Goal: Transaction & Acquisition: Book appointment/travel/reservation

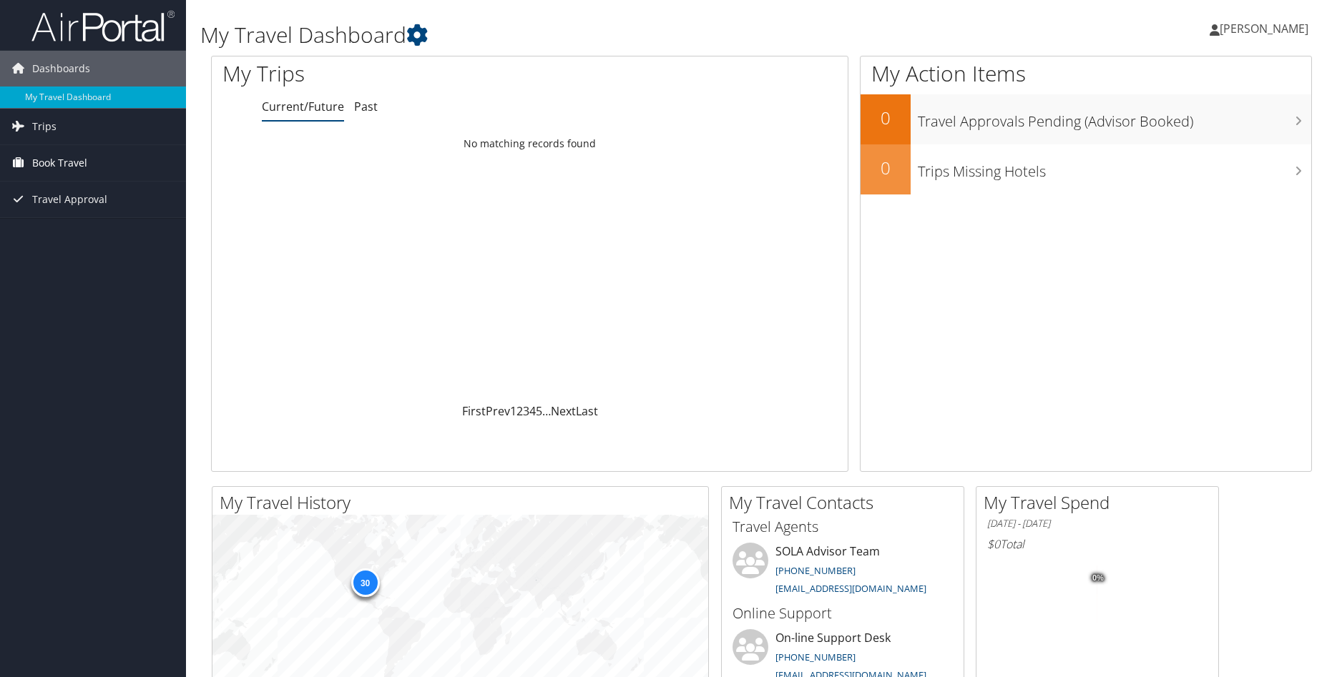
click at [49, 164] on span "Book Travel" at bounding box center [59, 163] width 55 height 36
click at [47, 129] on span "Trips" at bounding box center [44, 127] width 24 height 36
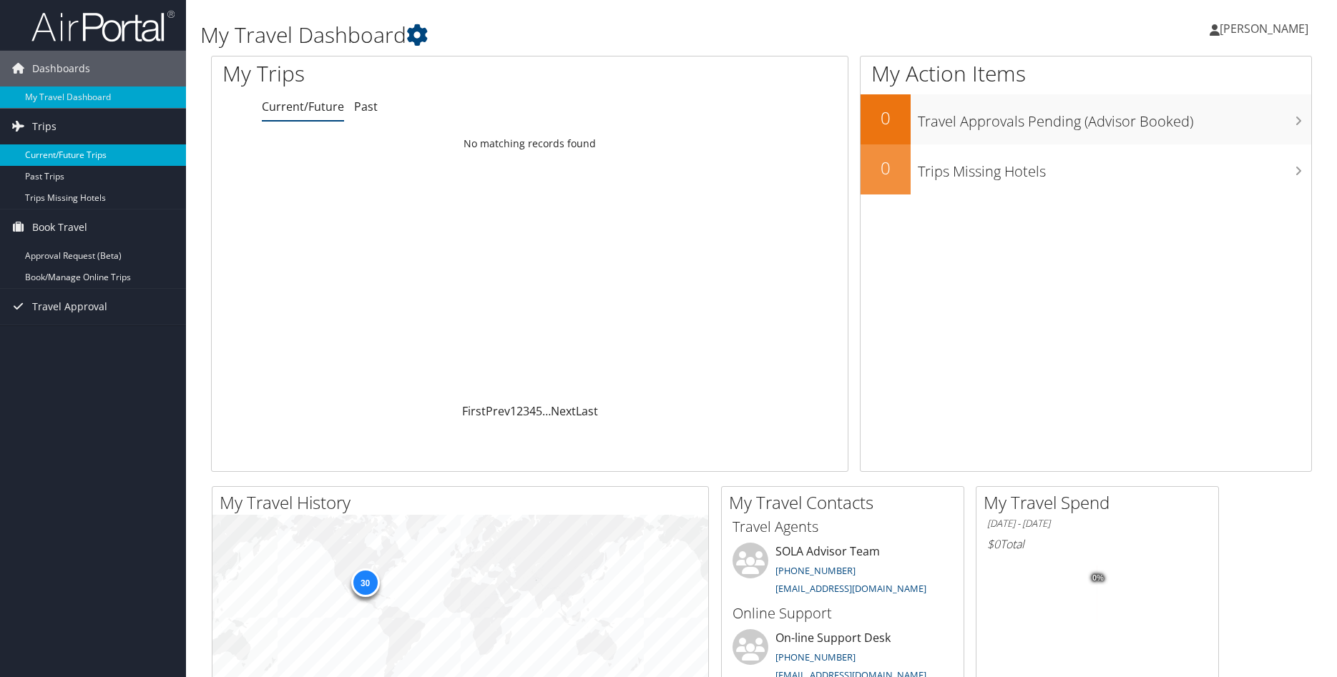
click at [64, 152] on link "Current/Future Trips" at bounding box center [93, 154] width 186 height 21
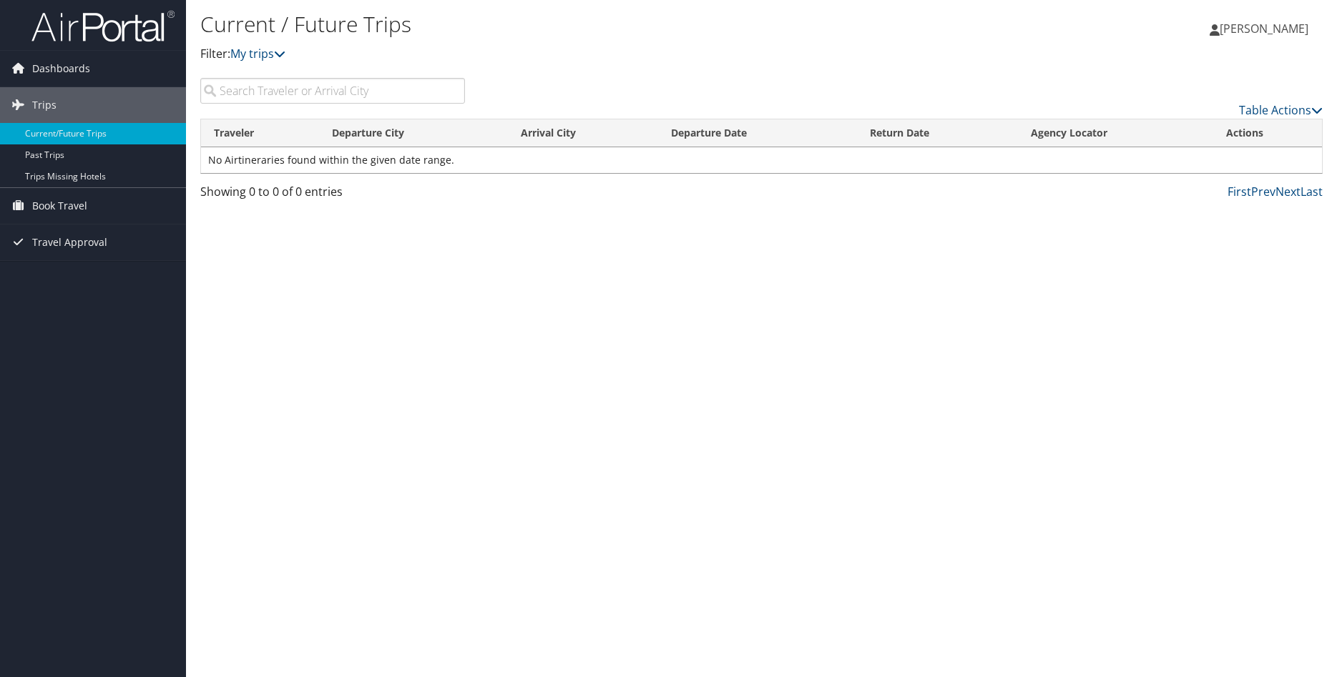
click at [241, 86] on input "search" at bounding box center [332, 91] width 265 height 26
click at [75, 204] on span "Book Travel" at bounding box center [59, 206] width 55 height 36
click at [74, 251] on link "Book/Manage Online Trips" at bounding box center [93, 255] width 186 height 21
click at [272, 90] on input "search" at bounding box center [332, 91] width 265 height 26
click at [74, 207] on span "Book Travel" at bounding box center [59, 206] width 55 height 36
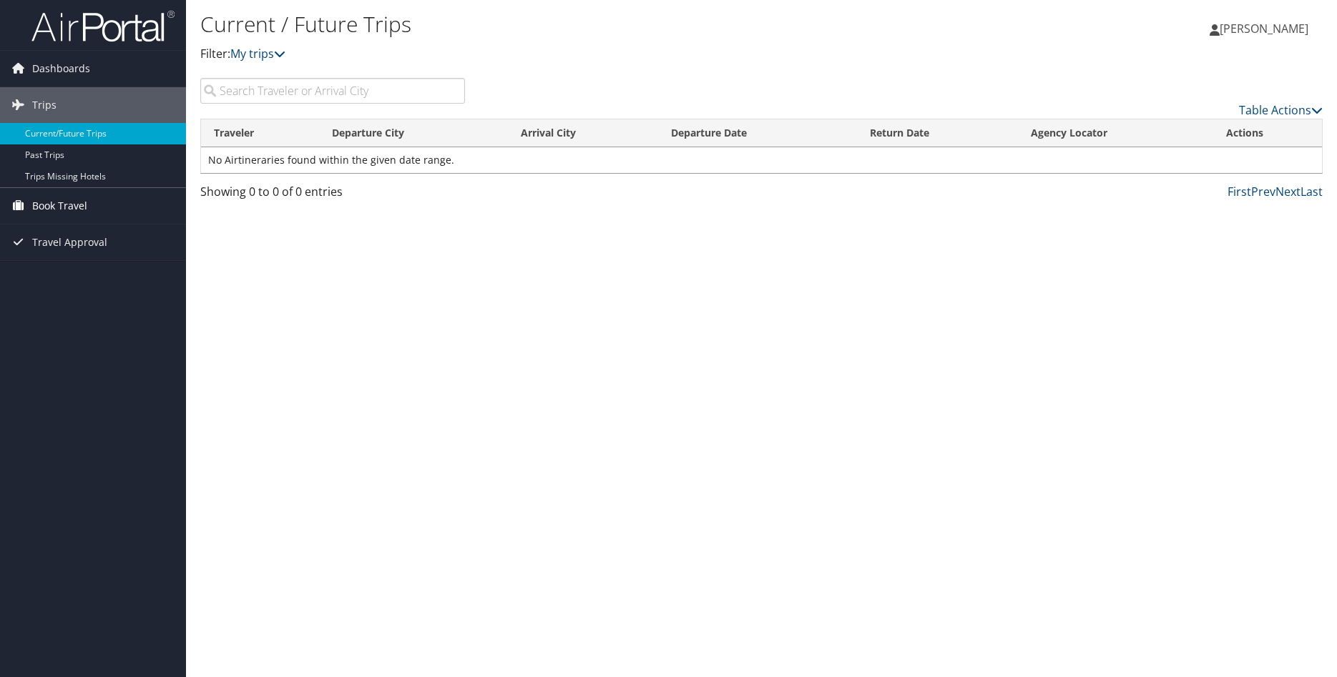
click at [74, 207] on span "Book Travel" at bounding box center [59, 206] width 55 height 36
click at [54, 104] on span "Trips" at bounding box center [44, 105] width 24 height 36
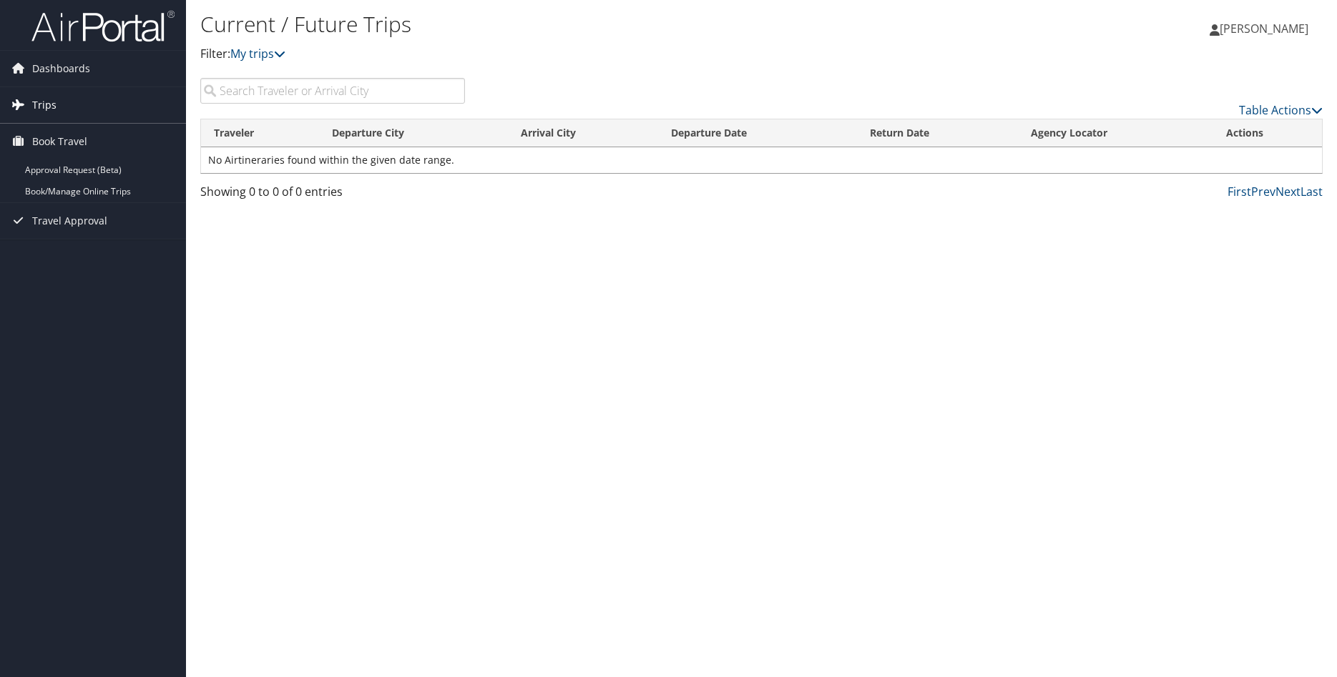
click at [54, 104] on span "Trips" at bounding box center [44, 105] width 24 height 36
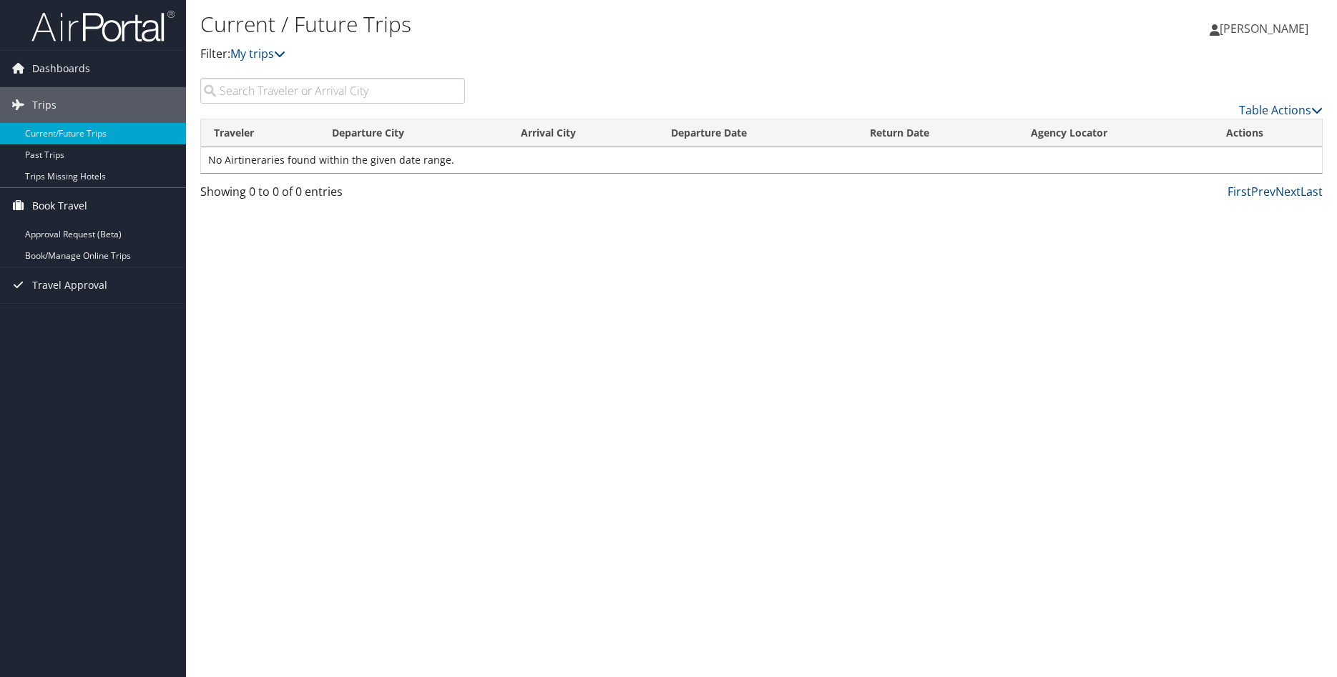
click at [64, 204] on span "Book Travel" at bounding box center [59, 206] width 55 height 36
click at [46, 278] on span "Travel Approval" at bounding box center [69, 285] width 75 height 36
click at [53, 333] on link "Approved Trips" at bounding box center [93, 335] width 186 height 21
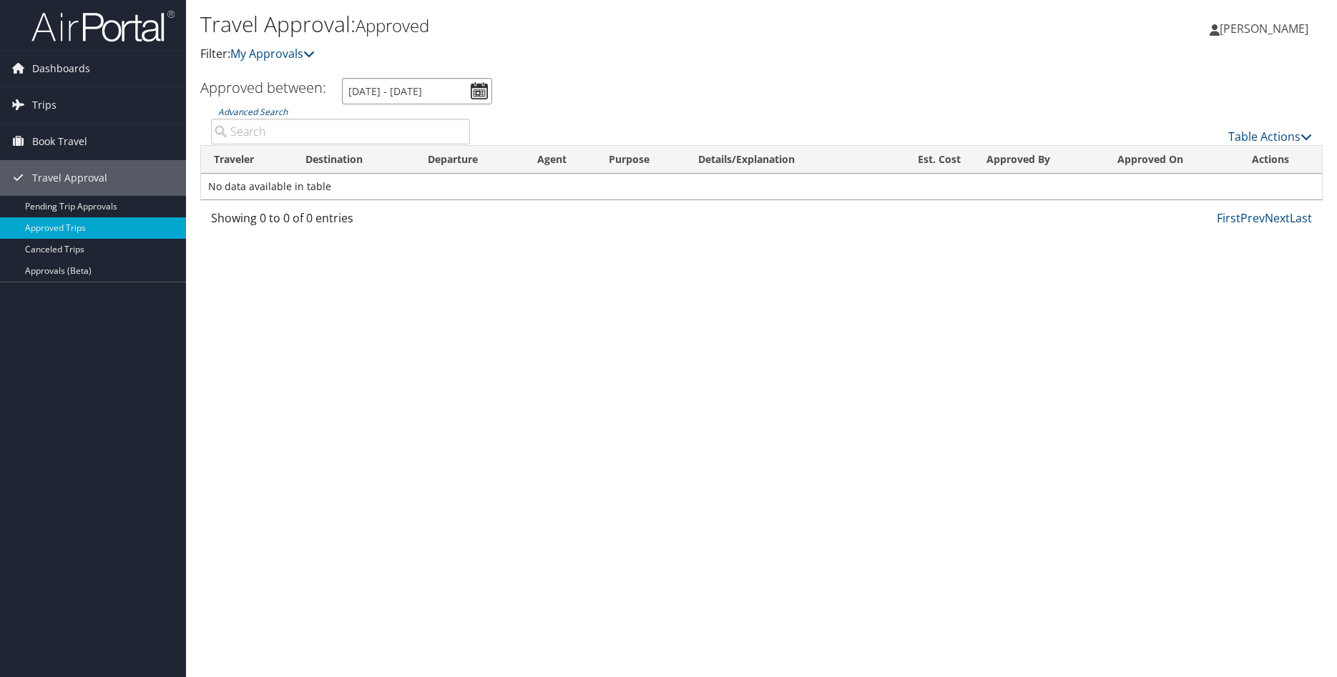
click at [473, 86] on input "9/8/2025 - 10/8/2025" at bounding box center [417, 91] width 150 height 26
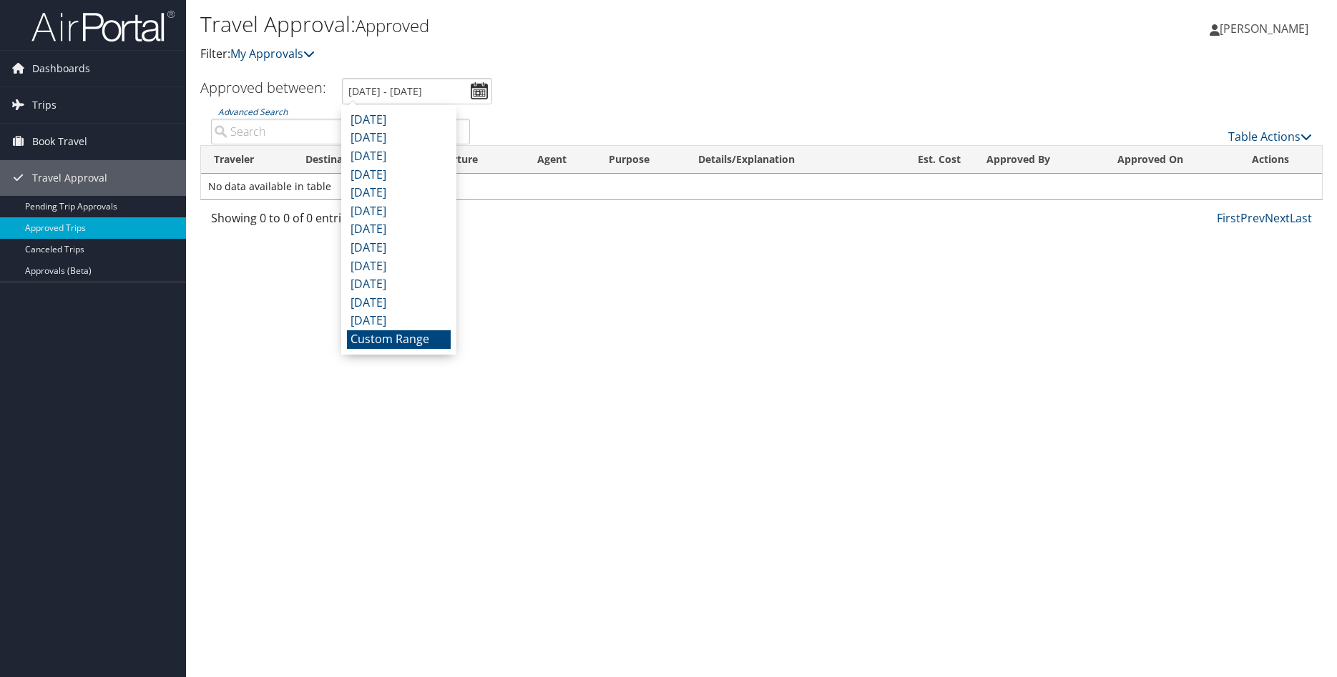
click at [561, 115] on div "Table Actions" at bounding box center [902, 124] width 842 height 41
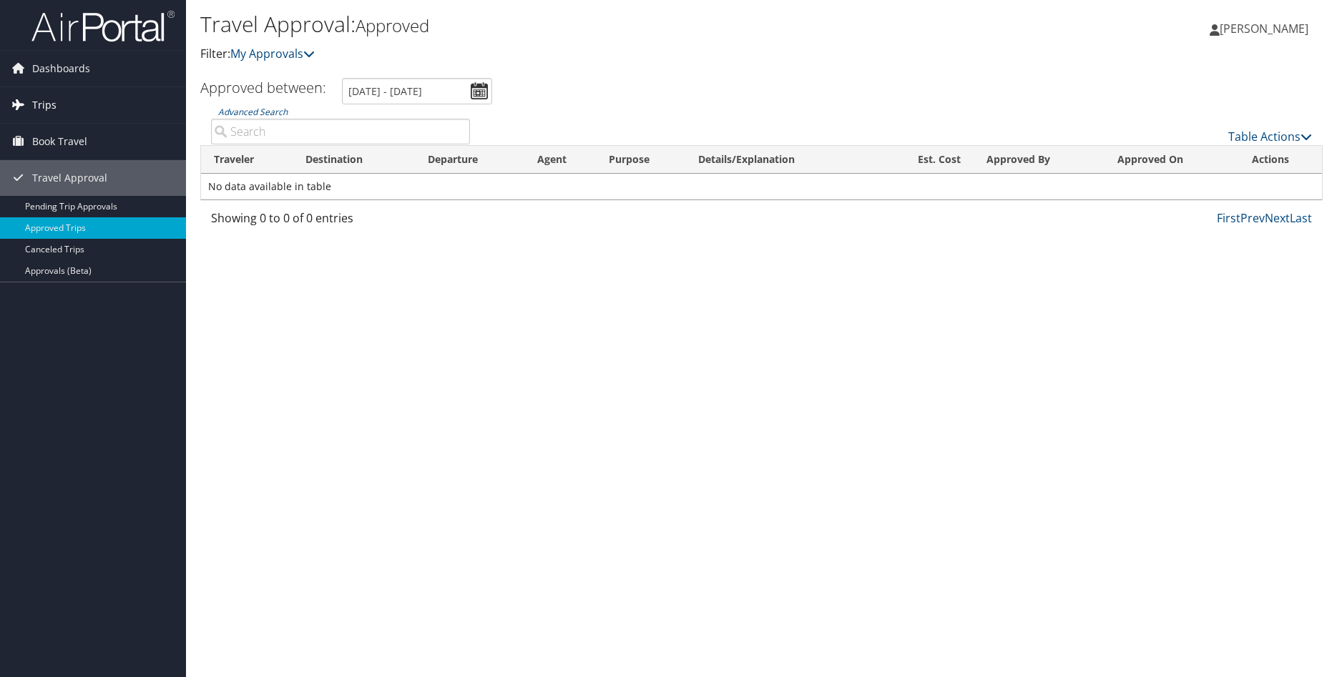
click at [44, 106] on span "Trips" at bounding box center [44, 105] width 24 height 36
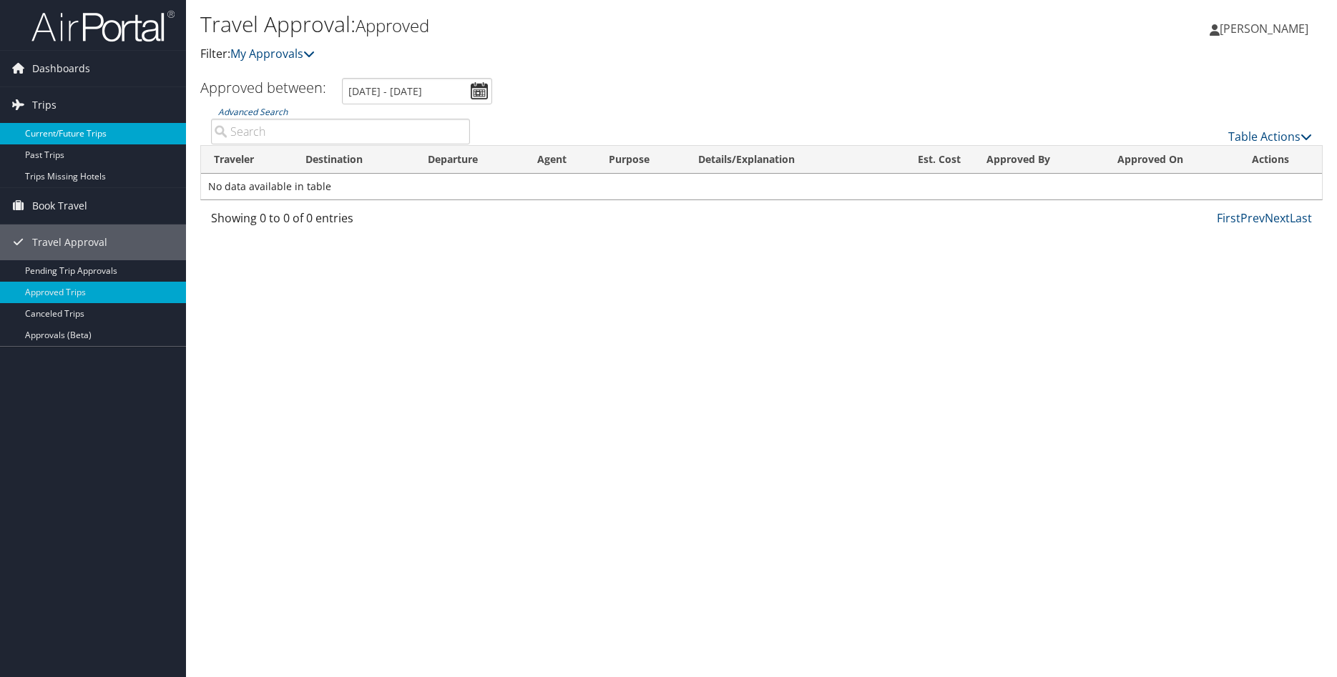
click at [62, 134] on link "Current/Future Trips" at bounding box center [93, 133] width 186 height 21
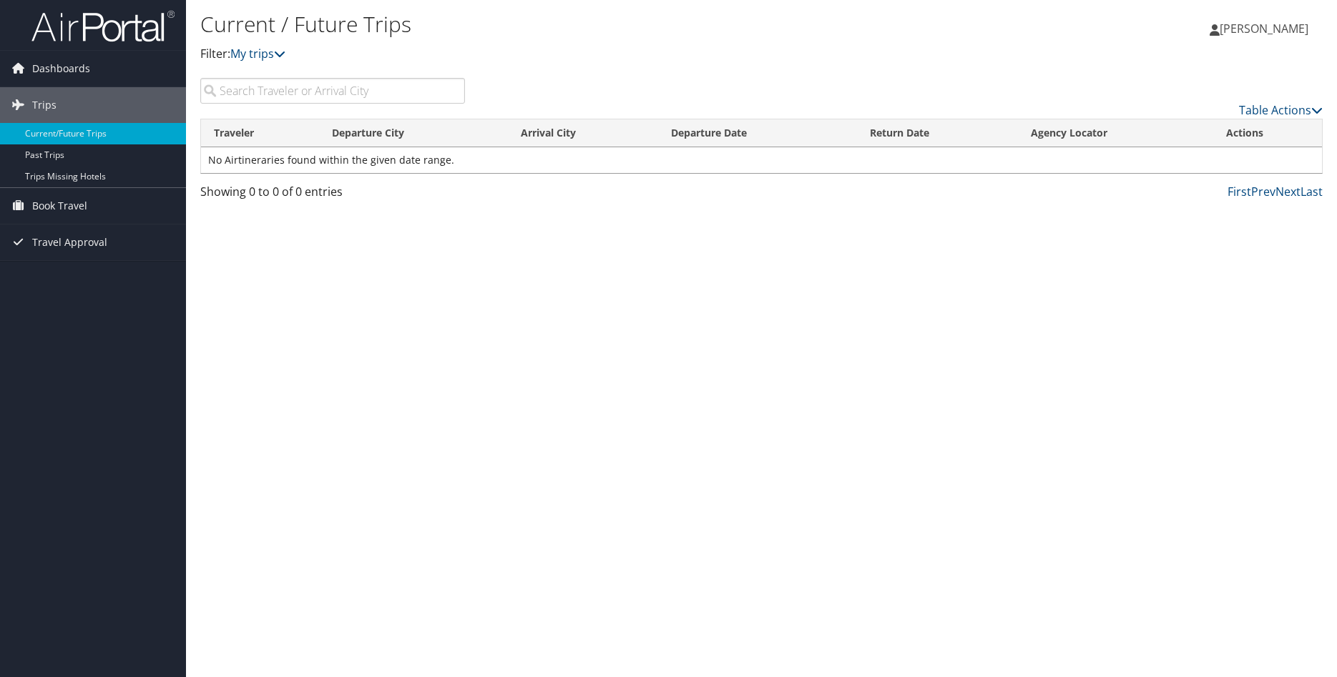
drag, startPoint x: 243, startPoint y: 89, endPoint x: 252, endPoint y: 89, distance: 9.3
click at [252, 89] on input "search" at bounding box center [332, 91] width 265 height 26
click at [255, 49] on link "My trips" at bounding box center [257, 54] width 55 height 16
click at [68, 205] on span "Book Travel" at bounding box center [59, 206] width 55 height 36
click at [64, 65] on span "Dashboards" at bounding box center [61, 69] width 58 height 36
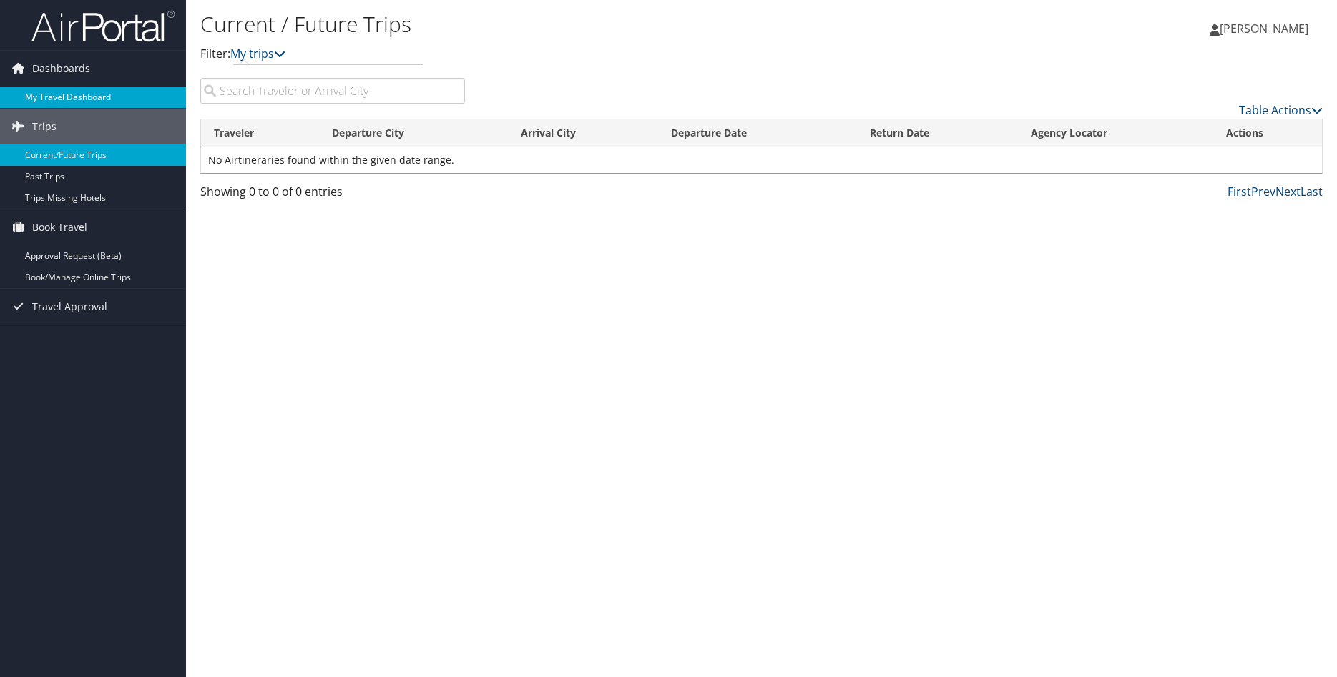
click at [72, 95] on link "My Travel Dashboard" at bounding box center [93, 97] width 186 height 21
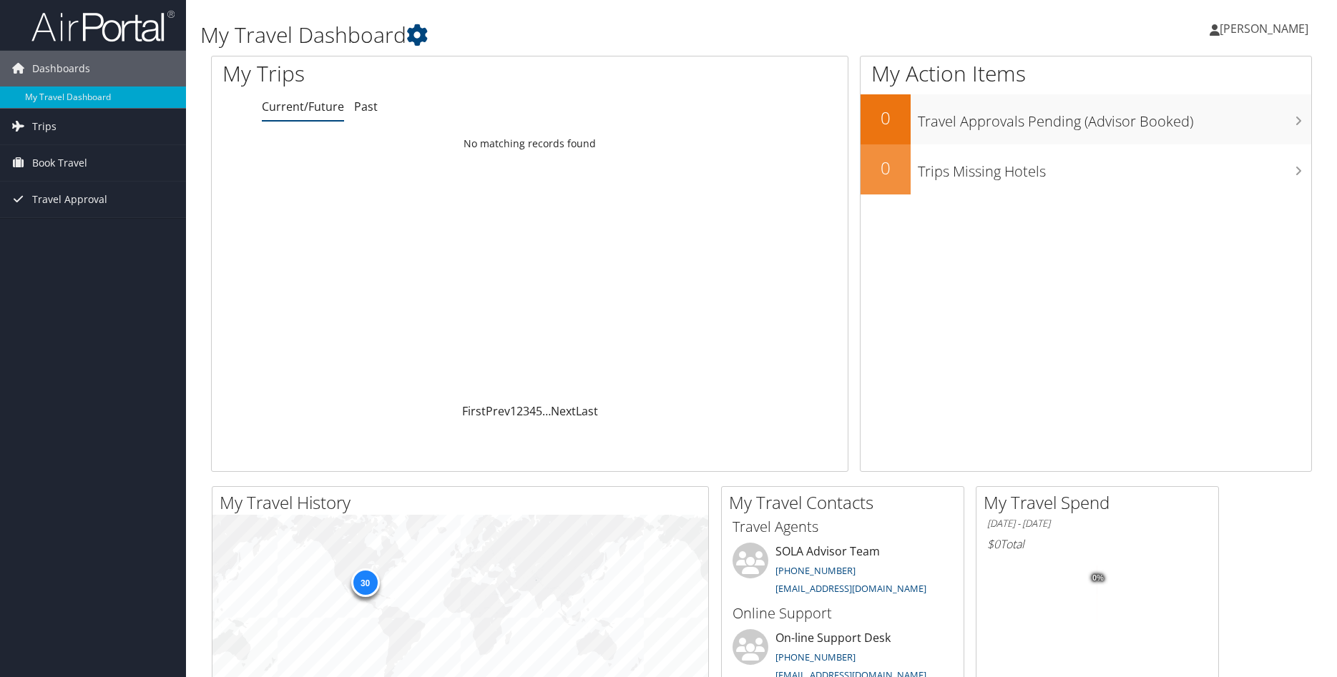
click at [315, 107] on link "Current/Future" at bounding box center [303, 107] width 82 height 16
click at [45, 156] on span "Book Travel" at bounding box center [59, 163] width 55 height 36
click at [60, 213] on link "Book/Manage Online Trips" at bounding box center [93, 212] width 186 height 21
